Goal: Task Accomplishment & Management: Manage account settings

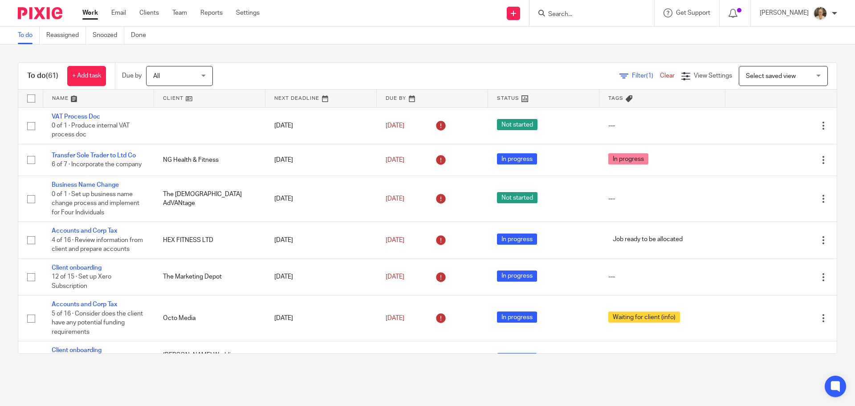
click at [582, 19] on form at bounding box center [595, 13] width 95 height 11
click at [583, 15] on input "Search" at bounding box center [588, 15] width 80 height 8
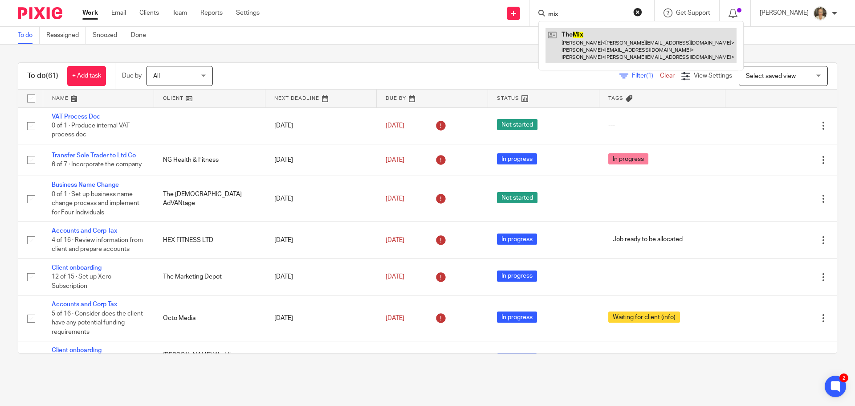
type input "mix"
click at [592, 35] on link at bounding box center [641, 45] width 191 height 35
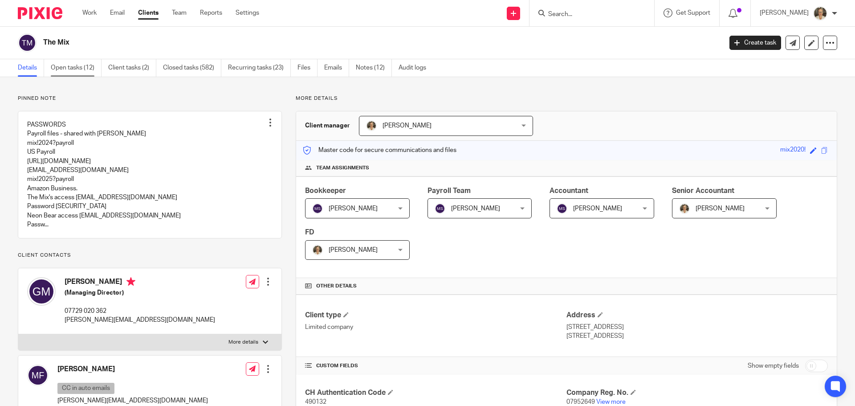
click at [68, 70] on link "Open tasks (12)" at bounding box center [76, 67] width 51 height 17
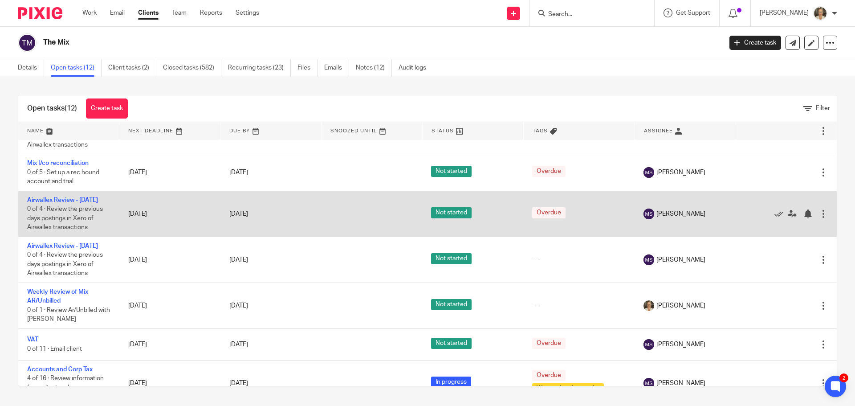
scroll to position [249, 0]
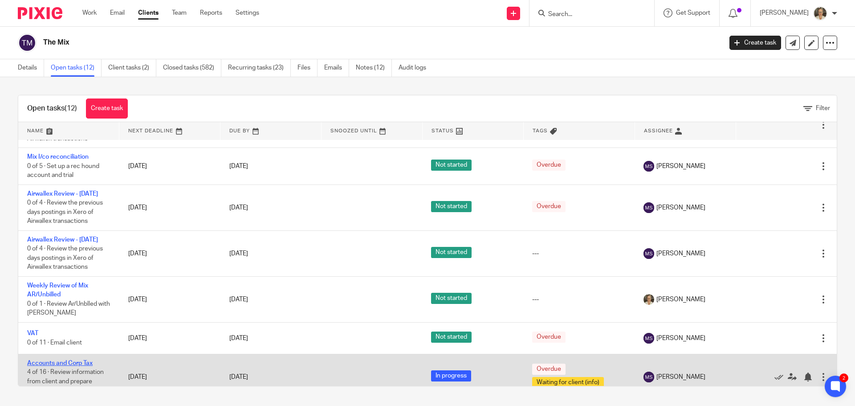
click at [62, 360] on link "Accounts and Corp Tax" at bounding box center [59, 363] width 65 height 6
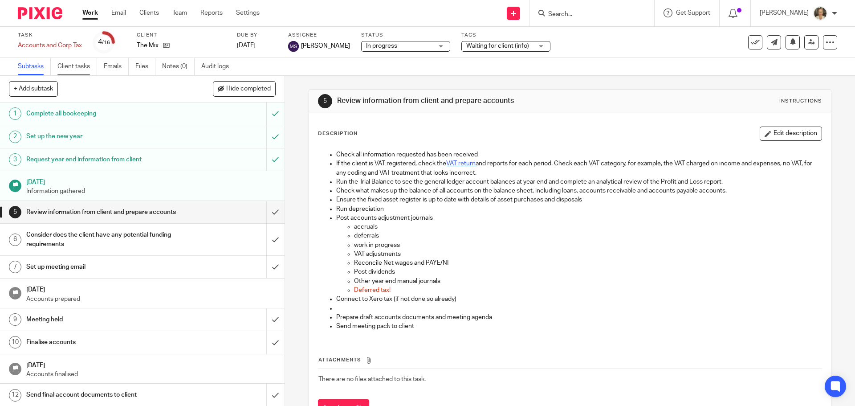
click at [76, 70] on link "Client tasks" at bounding box center [77, 66] width 40 height 17
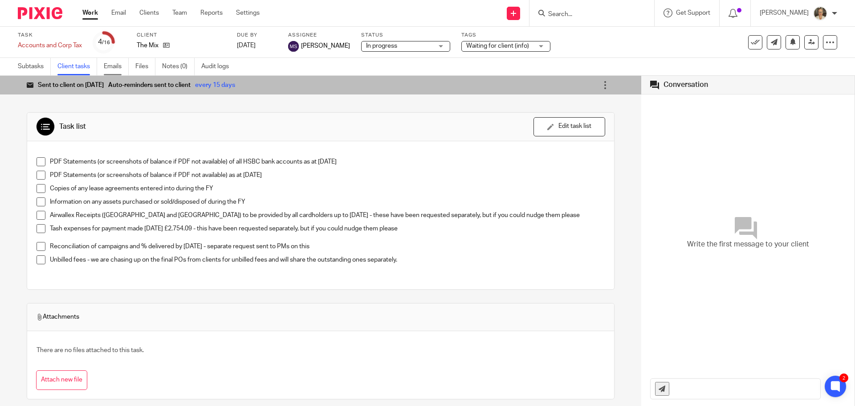
click at [119, 70] on link "Emails" at bounding box center [116, 66] width 25 height 17
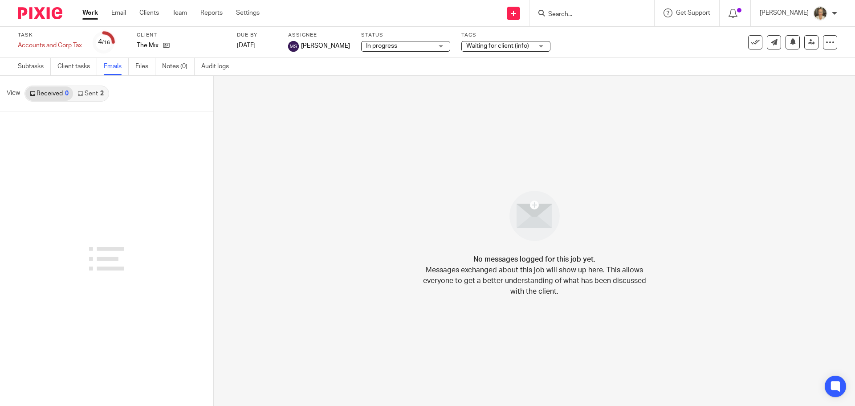
click at [88, 96] on link "Sent 2" at bounding box center [90, 93] width 35 height 14
